Goal: Transaction & Acquisition: Subscribe to service/newsletter

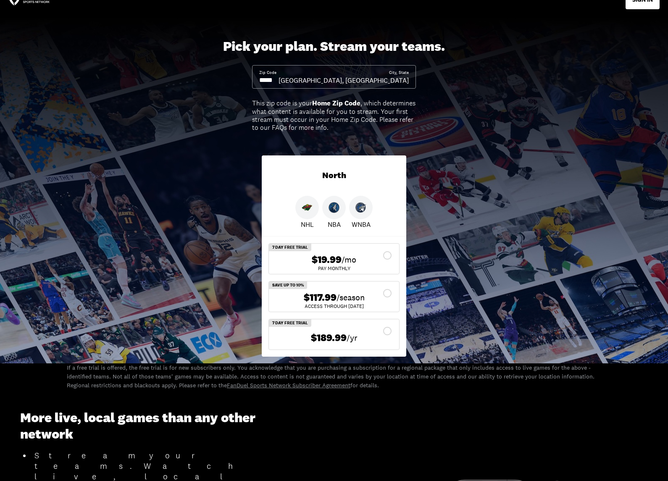
scroll to position [20, 0]
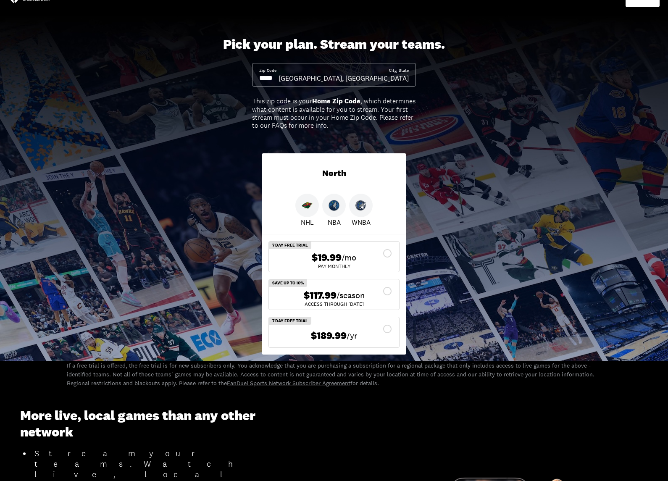
click at [387, 293] on div "$117.99 /season" at bounding box center [334, 296] width 117 height 12
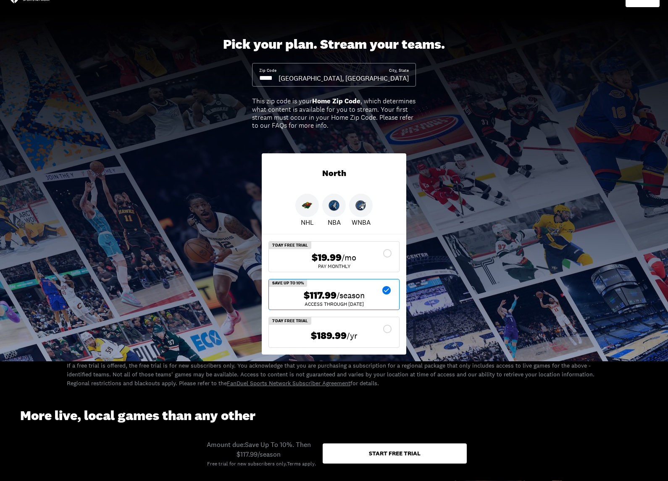
scroll to position [21, 0]
click at [279, 78] on input at bounding box center [268, 78] width 19 height 9
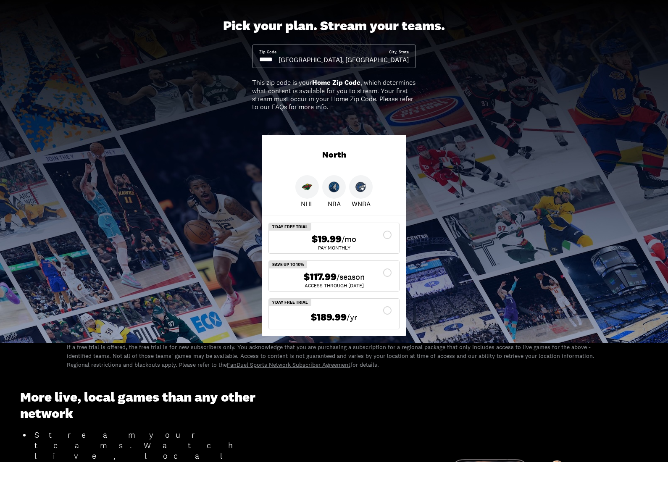
type input "*****"
click at [385, 290] on div "$117.99 /season" at bounding box center [334, 296] width 117 height 12
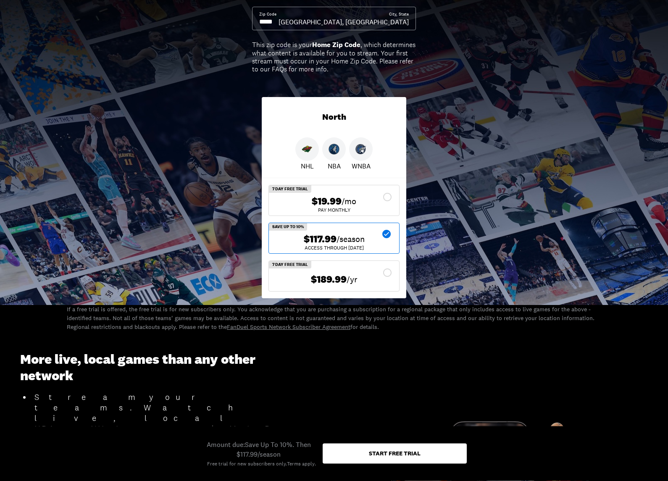
scroll to position [78, 0]
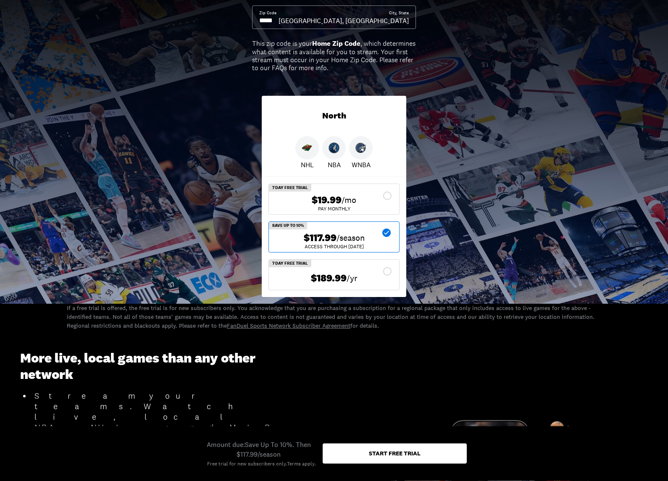
drag, startPoint x: 372, startPoint y: 466, endPoint x: 378, endPoint y: 458, distance: 9.9
click at [378, 440] on div "Amount due: Save Up To 10%. Then $117.99/season Free trial for new subscribers …" at bounding box center [334, 454] width 266 height 28
click at [378, 440] on div "Start free trial" at bounding box center [395, 454] width 144 height 20
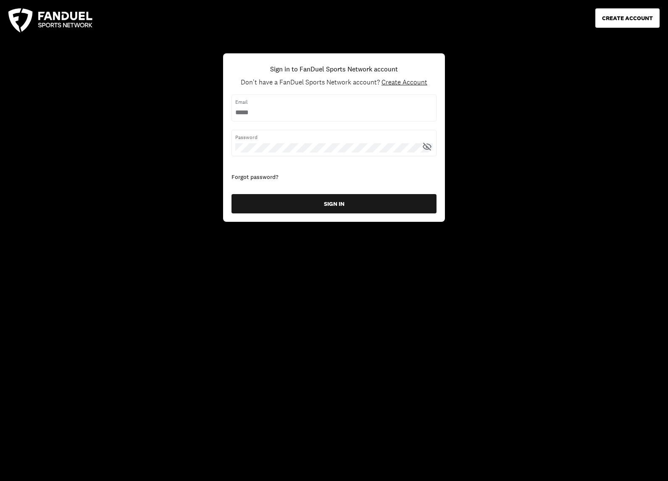
click at [327, 103] on span "Email" at bounding box center [333, 102] width 197 height 8
click at [329, 107] on div "Email" at bounding box center [334, 108] width 205 height 26
click at [324, 116] on input "username" at bounding box center [333, 112] width 197 height 9
type input "**********"
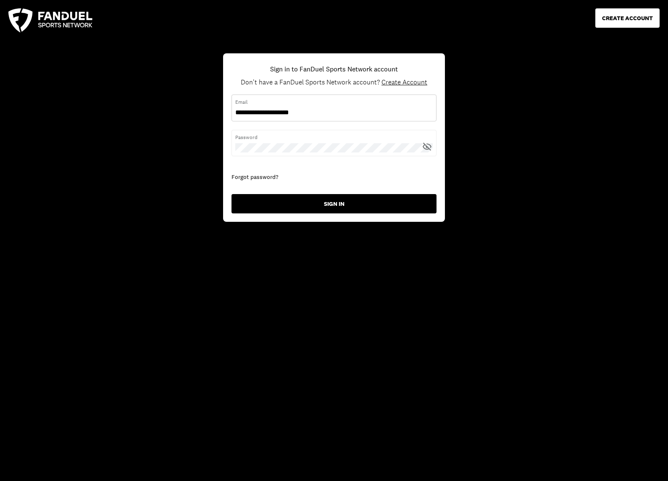
click at [295, 205] on button "SIGN IN" at bounding box center [334, 203] width 205 height 19
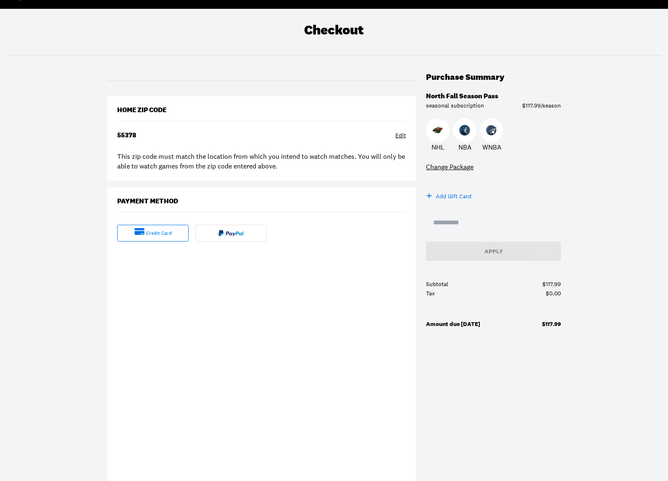
scroll to position [34, 0]
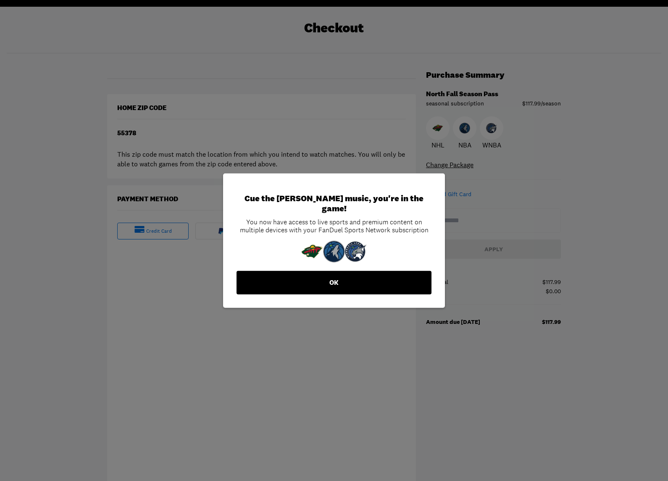
click at [360, 275] on button "OK" at bounding box center [334, 283] width 195 height 24
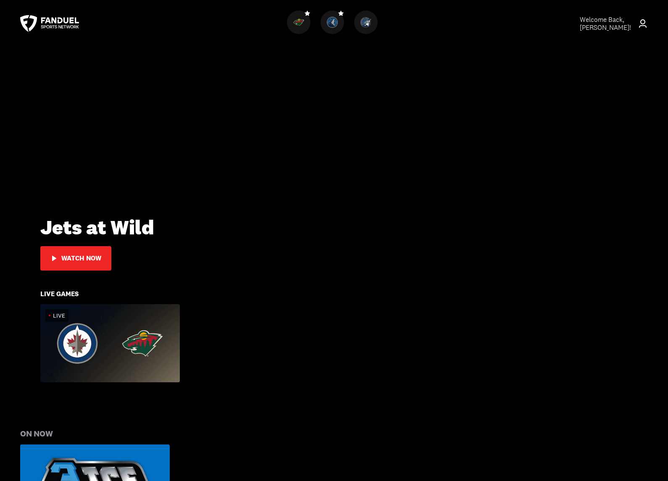
click at [74, 258] on div "Watch Now" at bounding box center [81, 259] width 40 height 8
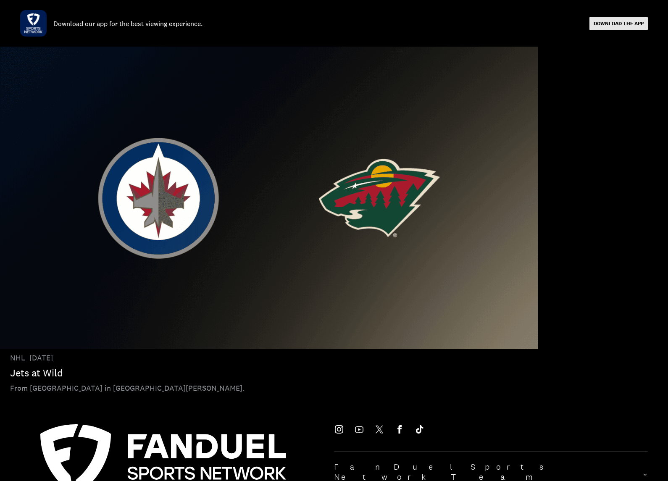
click at [624, 17] on button "DOWNLOAD THE APP" at bounding box center [619, 23] width 58 height 13
click at [622, 22] on link "DOWNLOAD THE APP" at bounding box center [619, 23] width 50 height 7
